Goal: Register for event/course

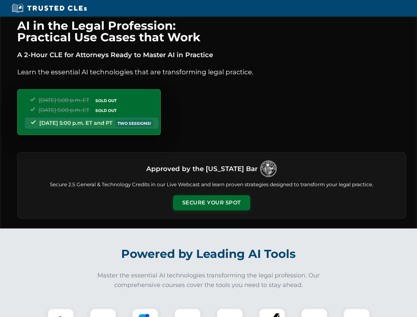
click at [211, 202] on button "Secure Your Spot" at bounding box center [211, 202] width 77 height 15
click at [61, 312] on img at bounding box center [60, 321] width 19 height 19
click at [103, 312] on div at bounding box center [103, 321] width 26 height 26
